Goal: Information Seeking & Learning: Learn about a topic

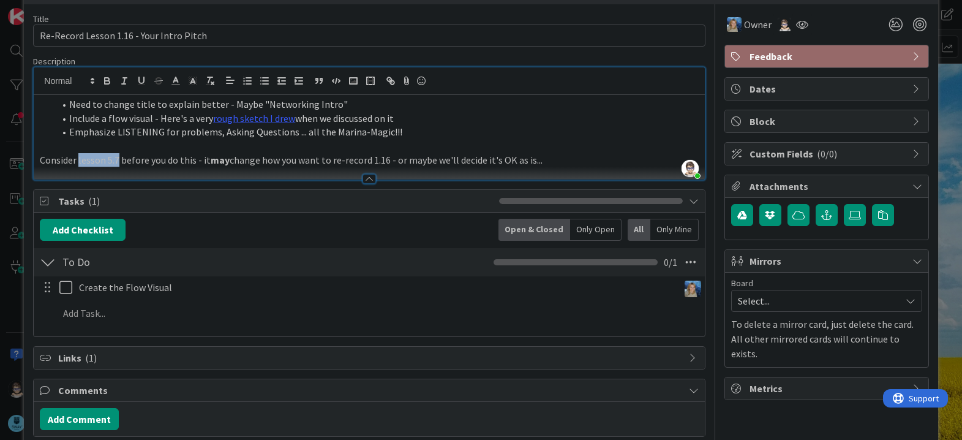
drag, startPoint x: 78, startPoint y: 162, endPoint x: 116, endPoint y: 162, distance: 38.6
click at [116, 162] on p "Consider lesson 5.7 before you do this - it may change how you want to re-recor…" at bounding box center [369, 160] width 658 height 14
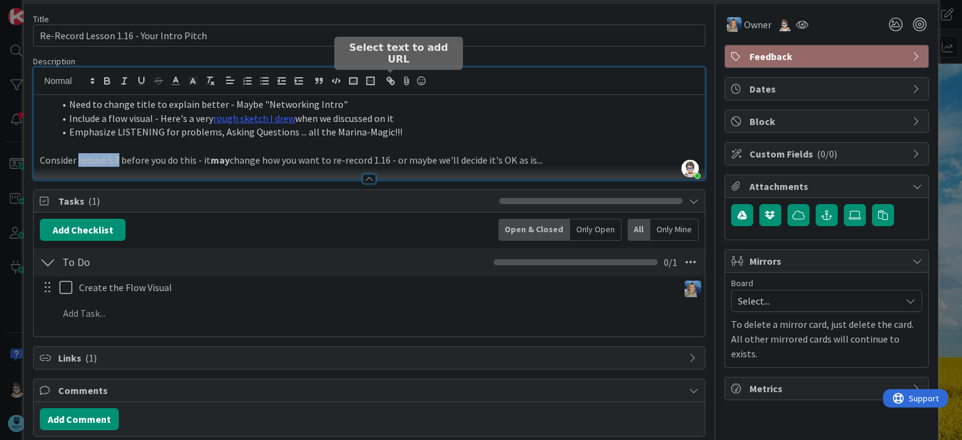
click at [391, 79] on icon "button" at bounding box center [390, 80] width 11 height 11
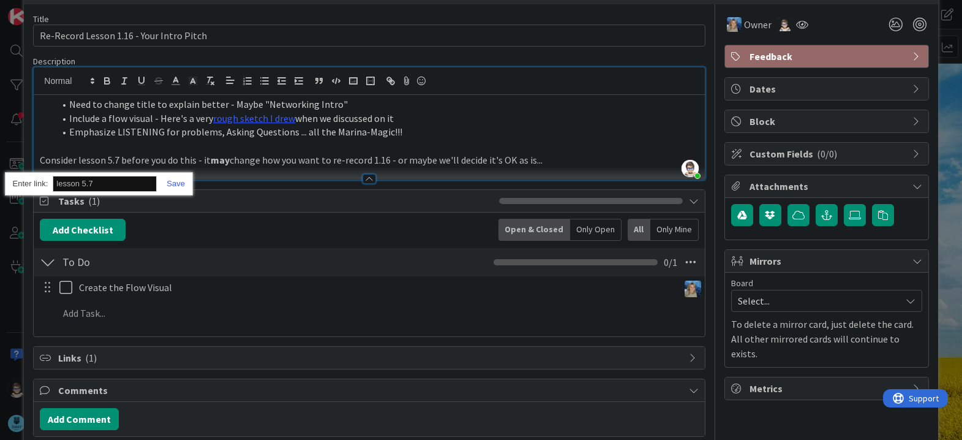
paste input "[URL][DOMAIN_NAME]"
type input "[URL][DOMAIN_NAME]"
click at [186, 179] on div "[URL][DOMAIN_NAME] [URL][DOMAIN_NAME]" at bounding box center [99, 184] width 188 height 24
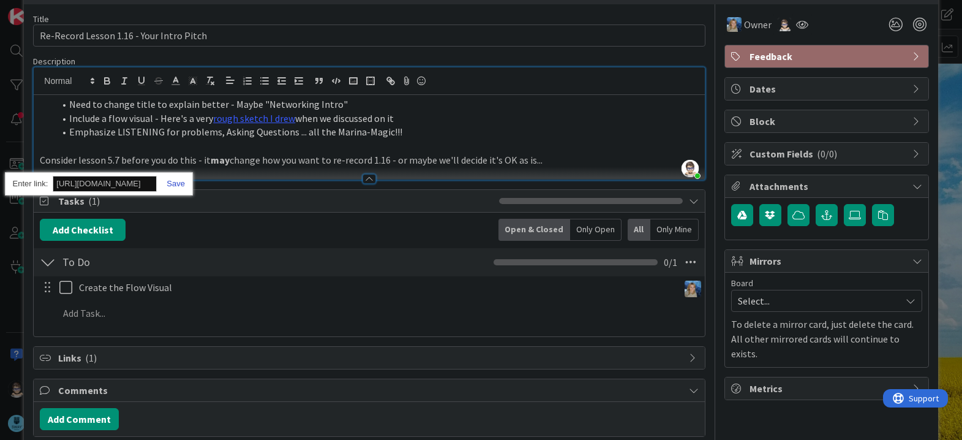
click at [183, 180] on link at bounding box center [171, 183] width 28 height 9
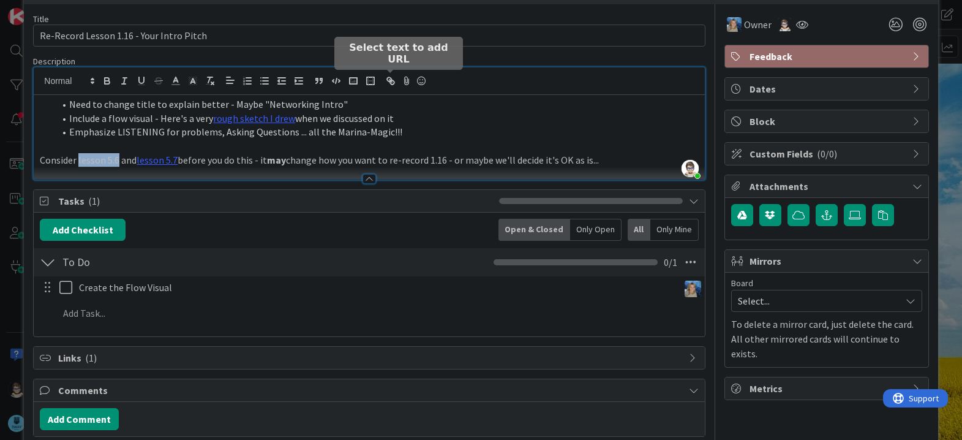
click at [391, 82] on icon "button" at bounding box center [390, 80] width 11 height 11
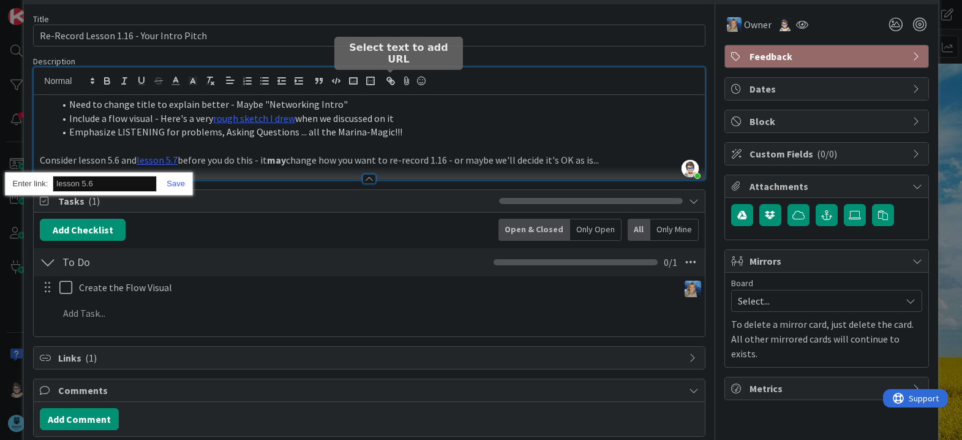
paste input "[URL][DOMAIN_NAME]"
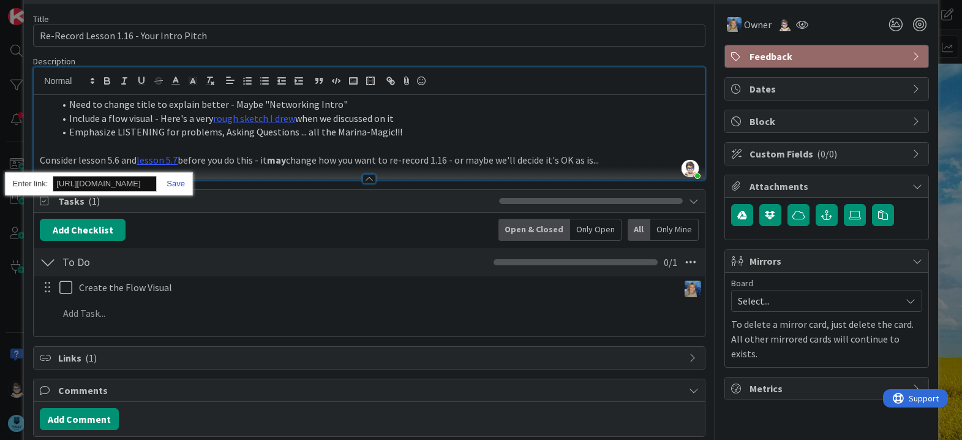
type input "[URL][DOMAIN_NAME]"
click at [167, 181] on link at bounding box center [171, 183] width 28 height 9
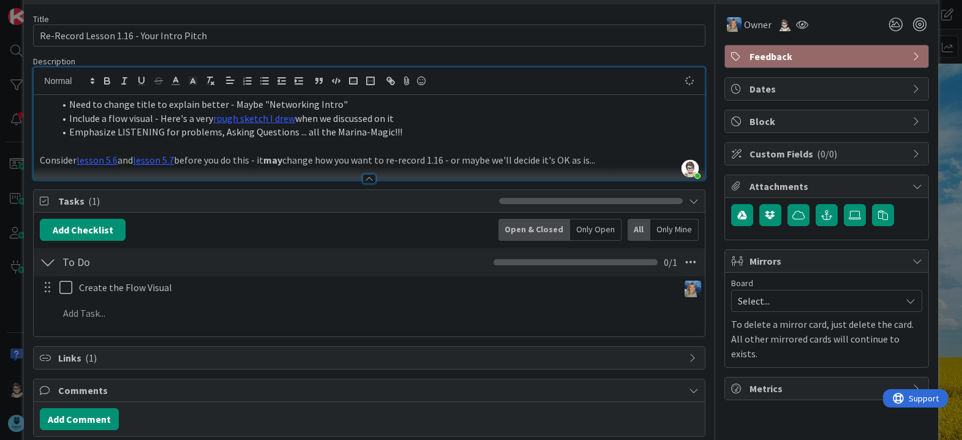
click at [212, 157] on p "Consider lesson 5.6 and lesson 5.7 before you do this - it may change how you w…" at bounding box center [369, 160] width 658 height 14
click at [612, 164] on p "Consider lesson 5.6 and lesson 5.7 before you do this - it may change how you w…" at bounding box center [369, 160] width 658 height 14
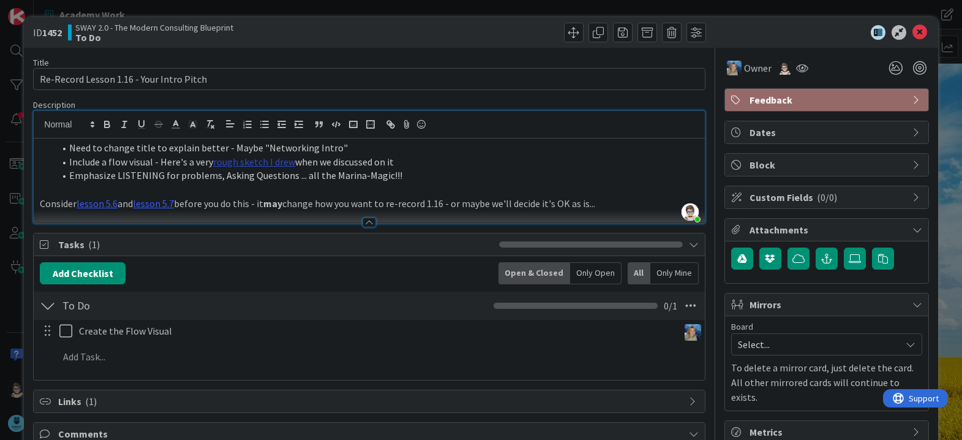
click at [250, 161] on link "rough sketch I drew" at bounding box center [254, 162] width 82 height 12
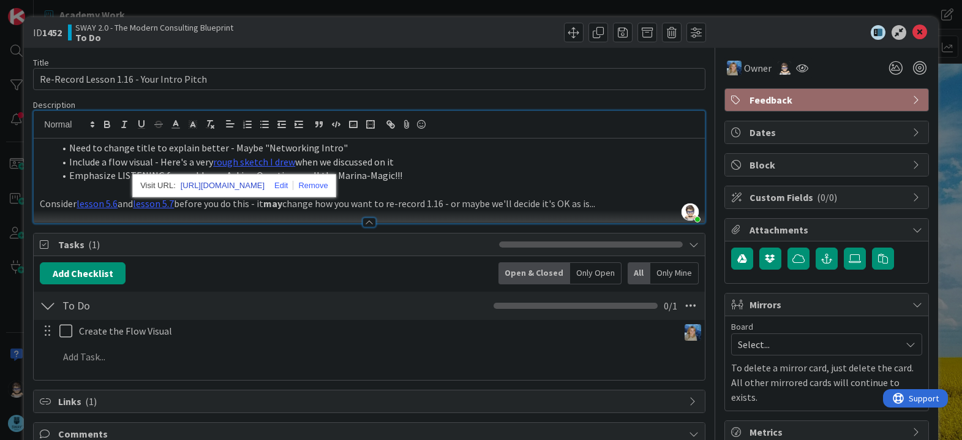
click at [255, 183] on link "[URL][DOMAIN_NAME]" at bounding box center [223, 186] width 84 height 16
click at [407, 182] on li "Emphasize LISTENING for problems, Asking Questions ... all the Marina-Magic!!!" at bounding box center [376, 175] width 644 height 14
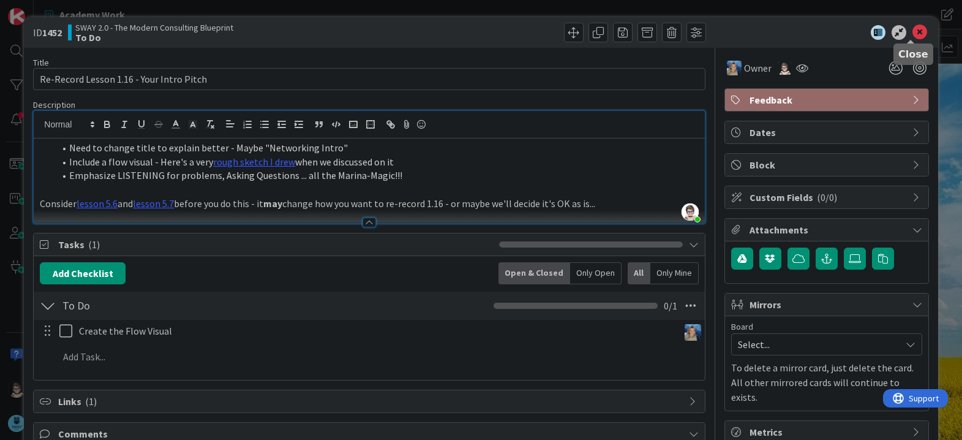
click at [912, 32] on icon at bounding box center [919, 32] width 15 height 15
